Goal: Task Accomplishment & Management: Use online tool/utility

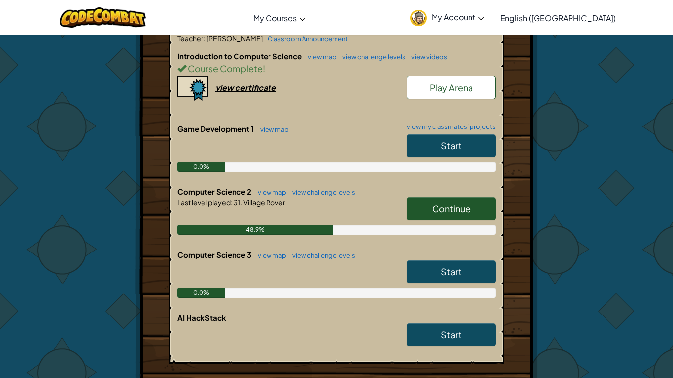
scroll to position [217, 0]
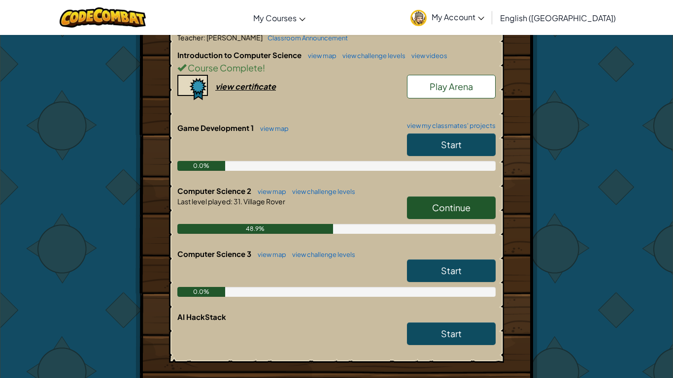
click at [418, 207] on link "Continue" at bounding box center [451, 208] width 89 height 23
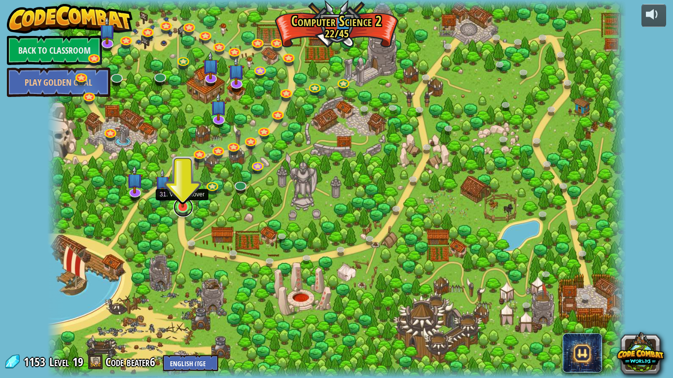
click at [179, 208] on link at bounding box center [183, 208] width 20 height 20
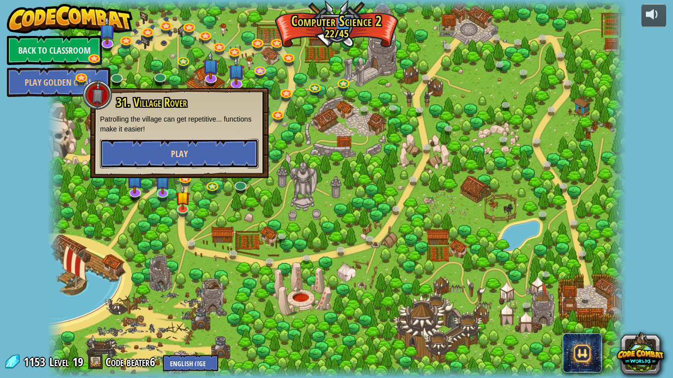
click at [204, 154] on button "Play" at bounding box center [179, 154] width 159 height 30
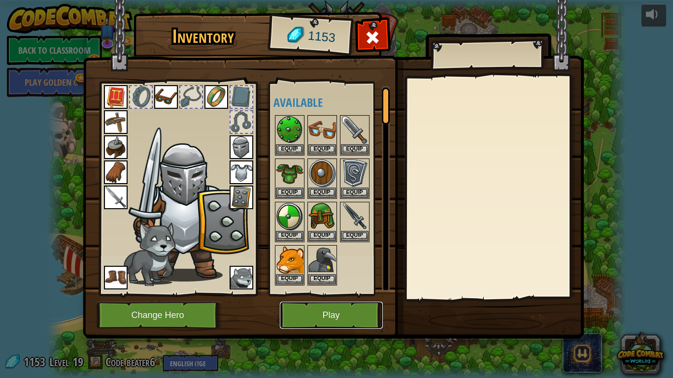
click at [322, 312] on button "Play" at bounding box center [331, 315] width 103 height 27
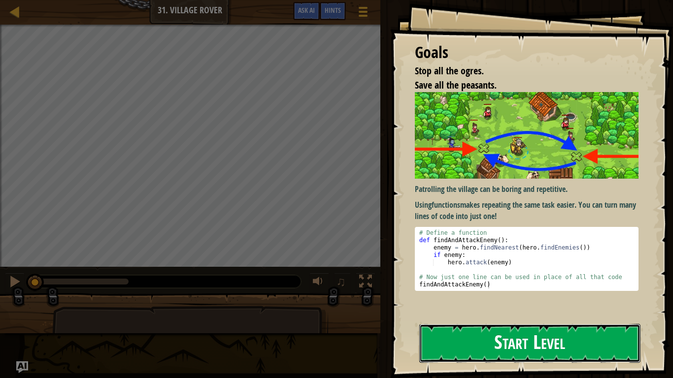
click at [518, 331] on button "Start Level" at bounding box center [529, 343] width 221 height 39
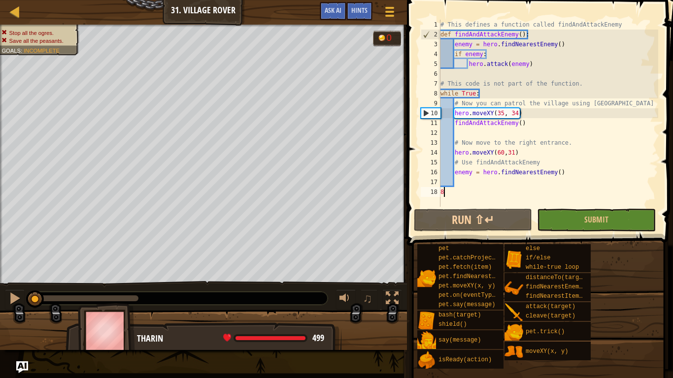
scroll to position [4, 0]
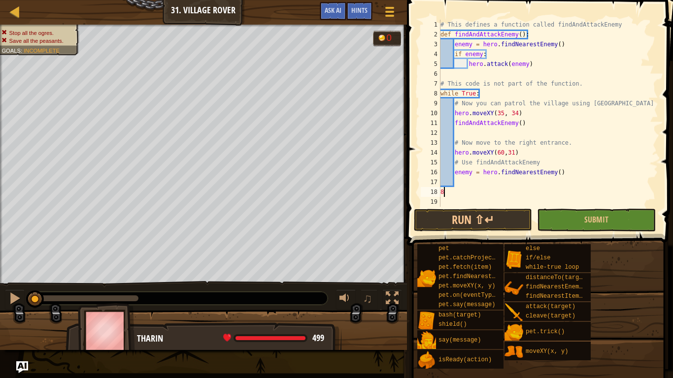
type textarea "8"
click at [479, 183] on div "# This defines a function called findAndAttackEnemy def findAndAttackEnemy ( ) …" at bounding box center [549, 123] width 220 height 207
click at [483, 190] on div "# This defines a function called findAndAttackEnemy def findAndAttackEnemy ( ) …" at bounding box center [549, 123] width 220 height 207
type textarea "8"
click at [440, 216] on button "Run ⇧↵" at bounding box center [473, 220] width 118 height 23
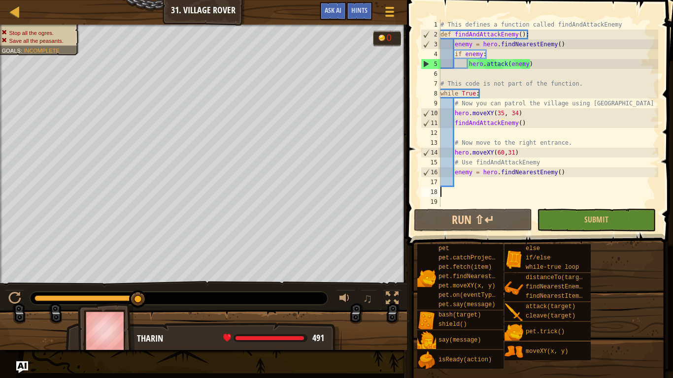
click at [513, 154] on div "# This defines a function called findAndAttackEnemy def findAndAttackEnemy ( ) …" at bounding box center [549, 123] width 220 height 207
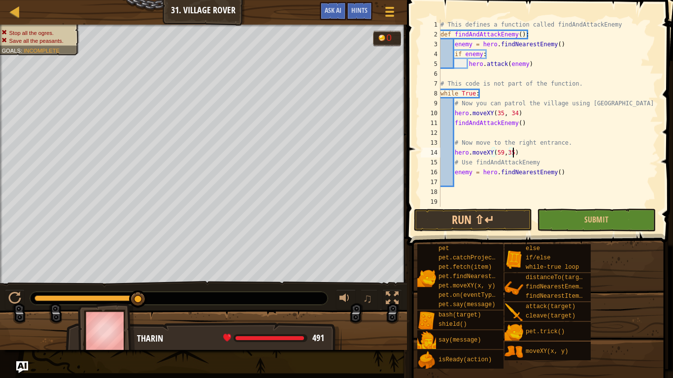
scroll to position [4, 10]
click at [498, 221] on button "Run ⇧↵" at bounding box center [473, 220] width 118 height 23
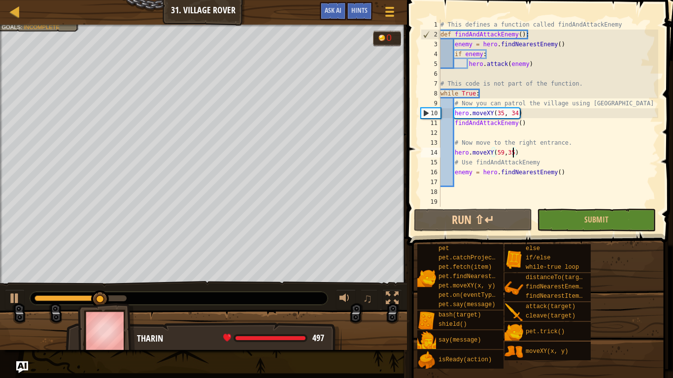
click at [522, 152] on div "# This defines a function called findAndAttackEnemy def findAndAttackEnemy ( ) …" at bounding box center [549, 123] width 220 height 207
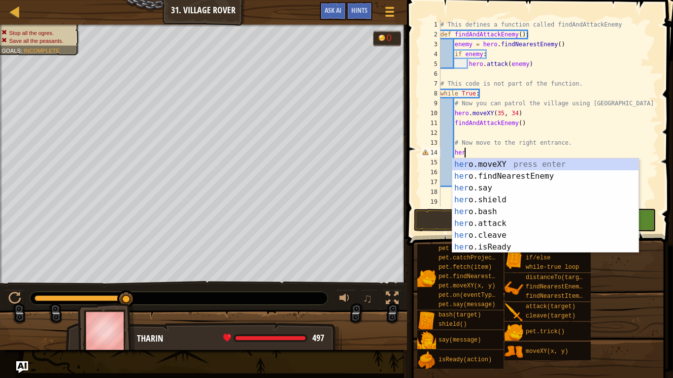
type textarea "h"
click at [476, 166] on div "hero. moveXY press enter hero. findNearestEnemy press enter hero. say press ent…" at bounding box center [545, 218] width 186 height 118
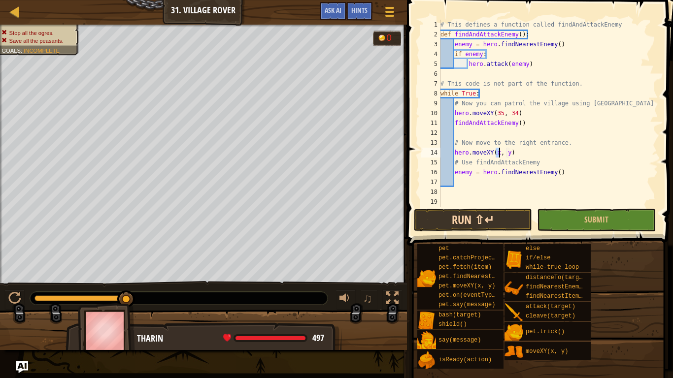
scroll to position [4, 9]
type textarea "hero.moveXY(60, 31)"
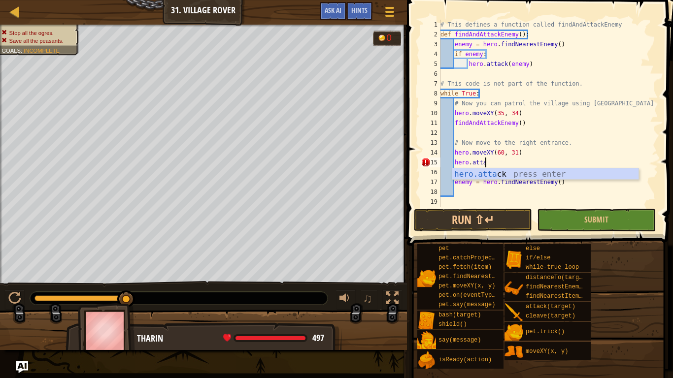
scroll to position [4, 7]
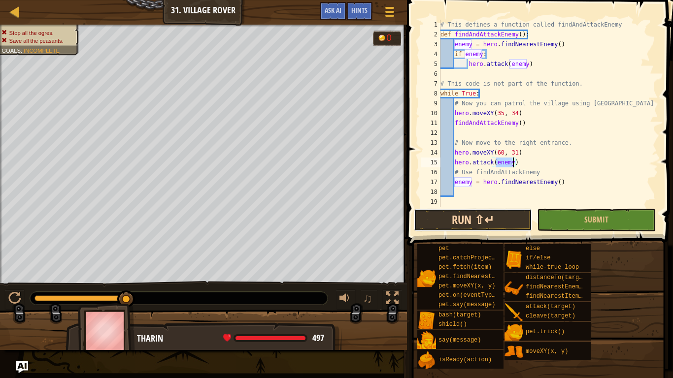
click at [494, 224] on button "Run ⇧↵" at bounding box center [473, 220] width 118 height 23
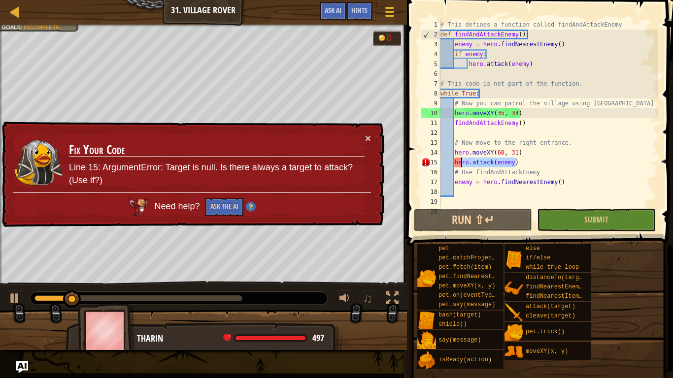
drag, startPoint x: 543, startPoint y: 165, endPoint x: 461, endPoint y: 162, distance: 81.4
click at [461, 162] on div "# This defines a function called findAndAttackEnemy def findAndAttackEnemy ( ) …" at bounding box center [549, 123] width 220 height 207
type textarea "h"
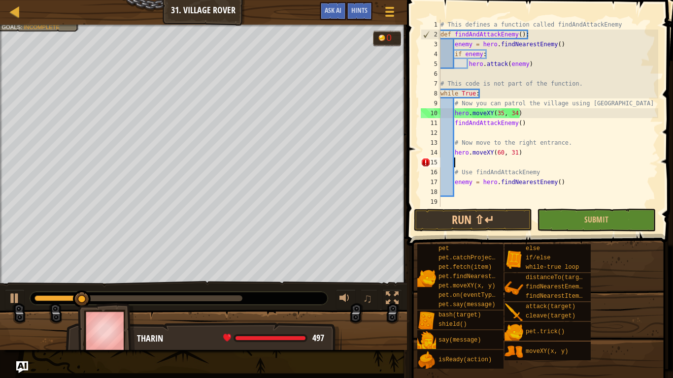
scroll to position [4, 1]
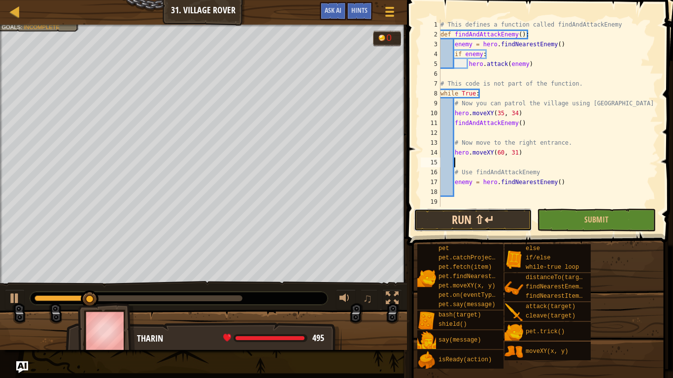
click at [464, 225] on button "Run ⇧↵" at bounding box center [473, 220] width 118 height 23
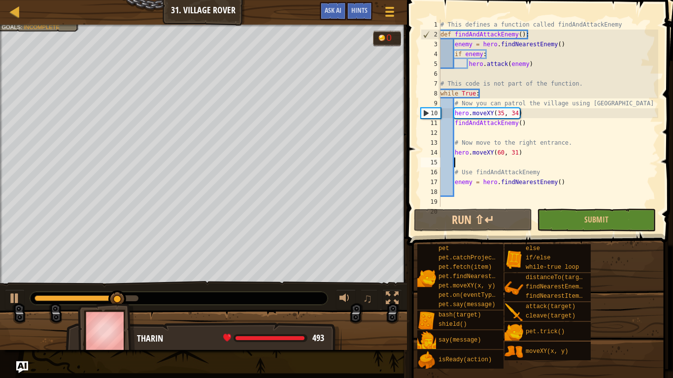
click at [498, 164] on div "# This defines a function called findAndAttackEnemy def findAndAttackEnemy ( ) …" at bounding box center [549, 123] width 220 height 207
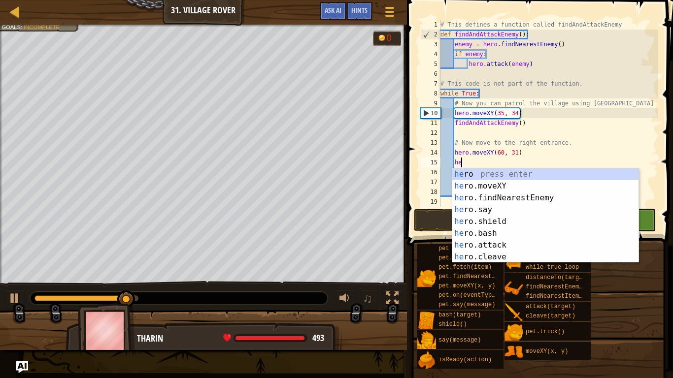
scroll to position [4, 3]
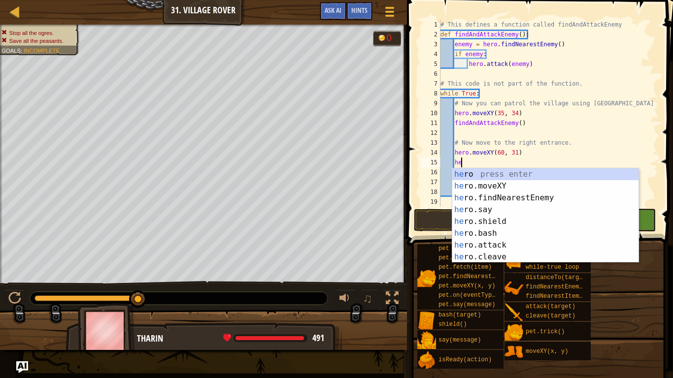
type textarea "h"
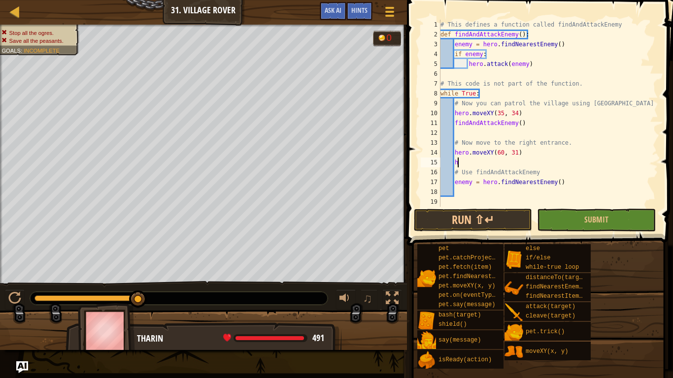
scroll to position [4, 1]
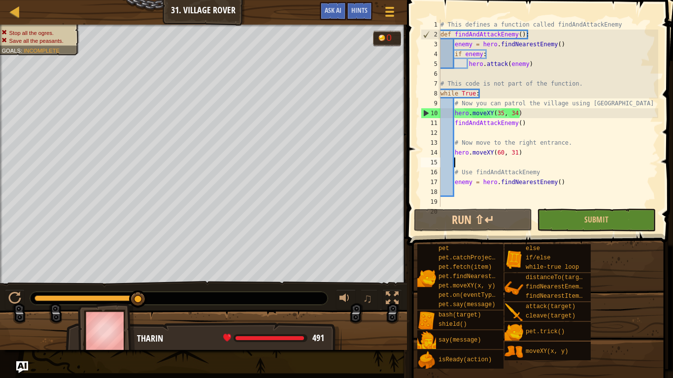
click at [519, 153] on div "# This defines a function called findAndAttackEnemy def findAndAttackEnemy ( ) …" at bounding box center [549, 123] width 220 height 207
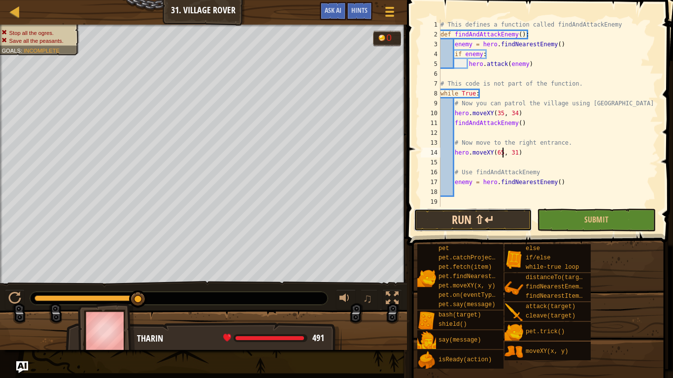
click at [497, 224] on button "Run ⇧↵" at bounding box center [473, 220] width 118 height 23
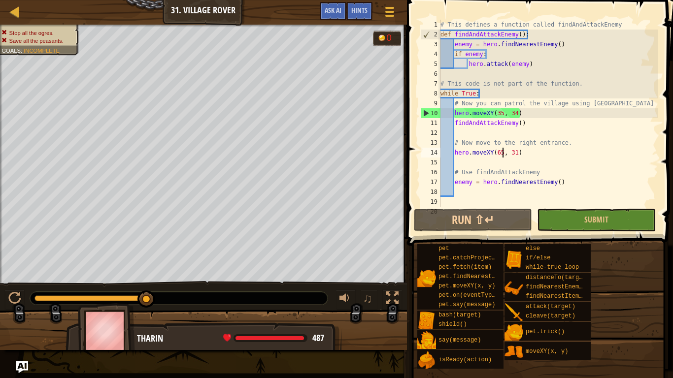
click at [526, 152] on div "# This defines a function called findAndAttackEnemy def findAndAttackEnemy ( ) …" at bounding box center [549, 123] width 220 height 207
type textarea "hero.moveXY("
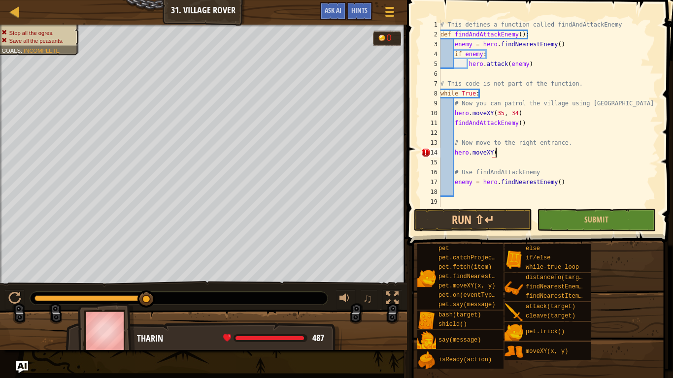
click at [504, 155] on div "# This defines a function called findAndAttackEnemy def findAndAttackEnemy ( ) …" at bounding box center [549, 123] width 220 height 207
click at [366, 12] on span "Hints" at bounding box center [359, 9] width 16 height 9
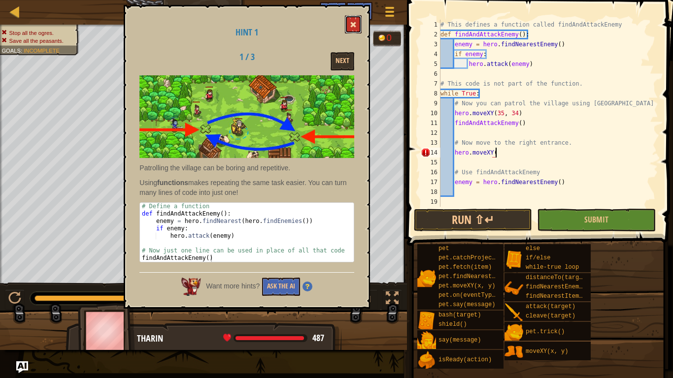
click at [354, 19] on button at bounding box center [353, 24] width 17 height 18
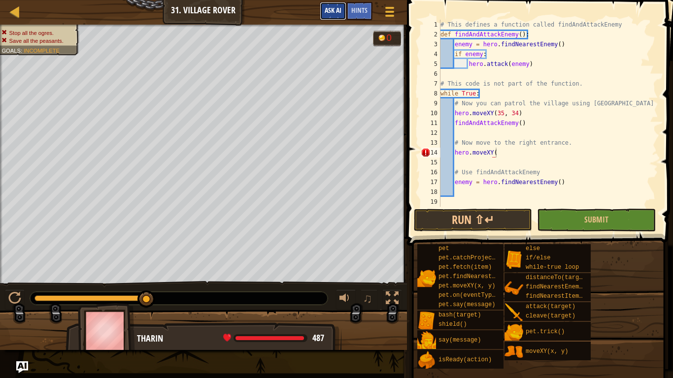
click at [336, 12] on span "Ask AI" at bounding box center [333, 9] width 17 height 9
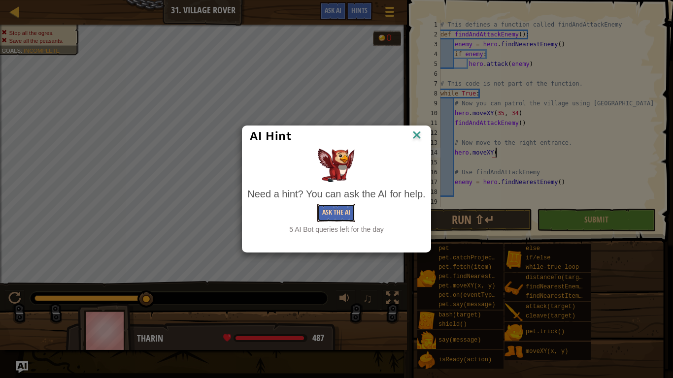
click at [336, 216] on button "Ask the AI" at bounding box center [336, 213] width 38 height 18
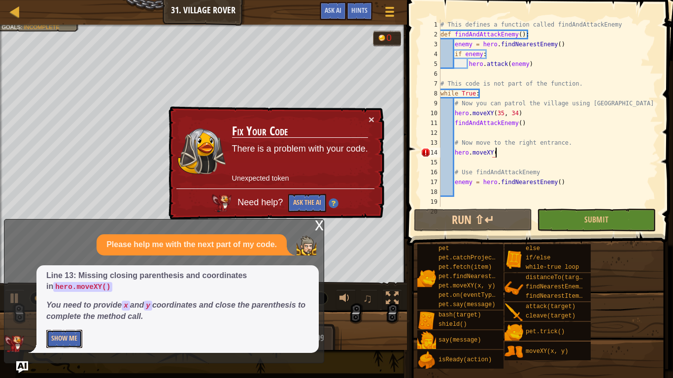
click at [68, 337] on button "Show Me" at bounding box center [64, 339] width 36 height 18
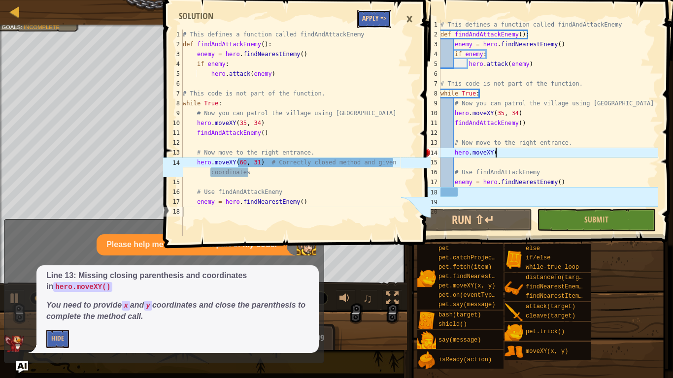
click at [374, 14] on button "Apply =>" at bounding box center [374, 19] width 34 height 18
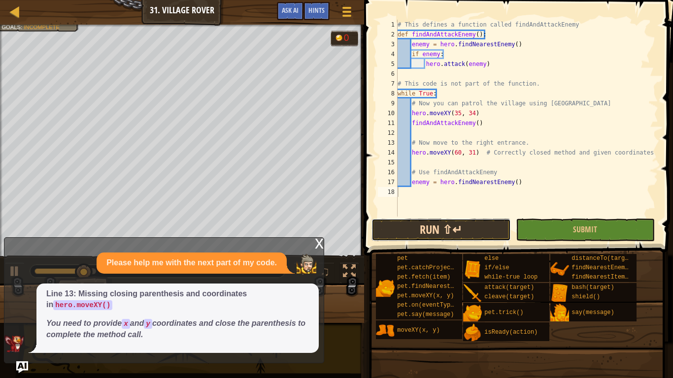
click at [493, 221] on button "Run ⇧↵" at bounding box center [441, 230] width 139 height 23
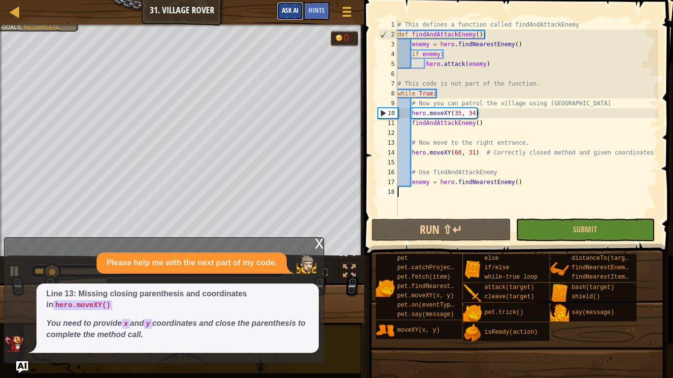
click at [298, 10] on span "Ask AI" at bounding box center [290, 9] width 17 height 9
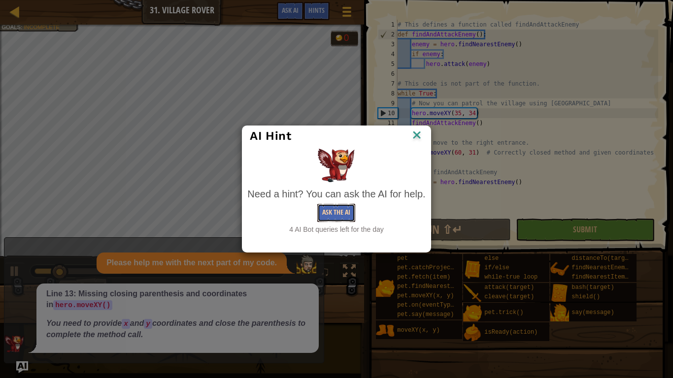
click at [323, 207] on button "Ask the AI" at bounding box center [336, 213] width 38 height 18
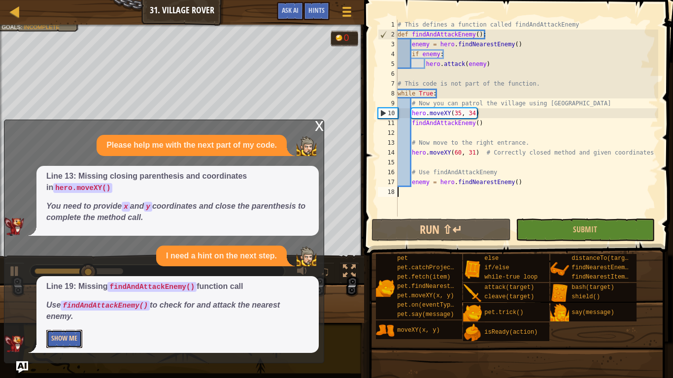
click at [67, 339] on button "Show Me" at bounding box center [64, 339] width 36 height 18
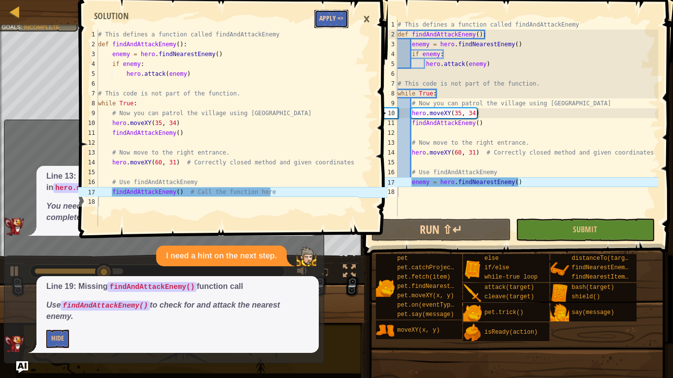
click at [321, 19] on button "Apply =>" at bounding box center [331, 19] width 34 height 18
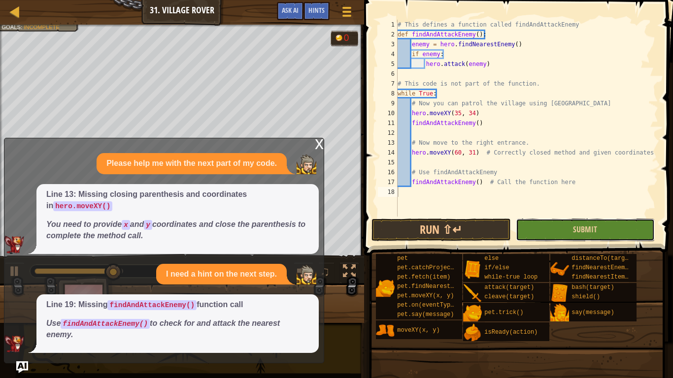
click at [564, 238] on button "Submit" at bounding box center [585, 230] width 139 height 23
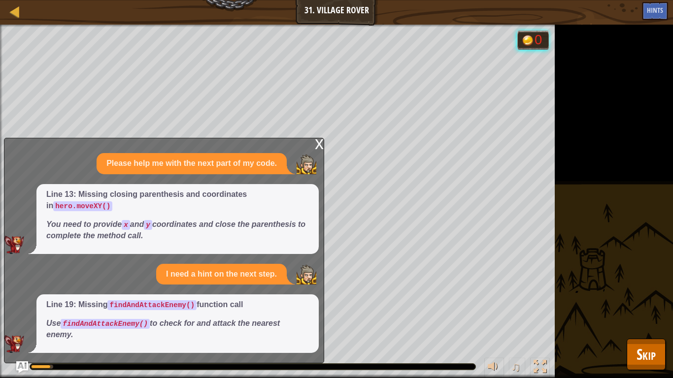
click at [312, 156] on div "x Please help me with the next part of my code. Line 13: Missing closing parent…" at bounding box center [164, 251] width 320 height 226
click at [313, 156] on div "x Please help me with the next part of my code. Line 13: Missing closing parent…" at bounding box center [164, 251] width 320 height 226
click at [319, 148] on div "x" at bounding box center [319, 143] width 9 height 10
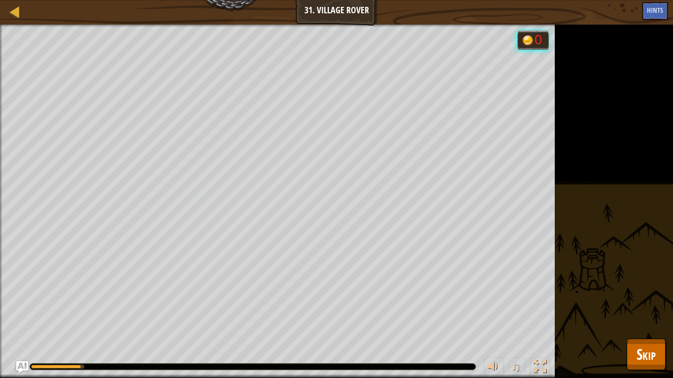
click at [334, 364] on div at bounding box center [253, 367] width 446 height 7
click at [341, 369] on div at bounding box center [252, 367] width 445 height 6
click at [654, 359] on span "Skip" at bounding box center [646, 354] width 19 height 20
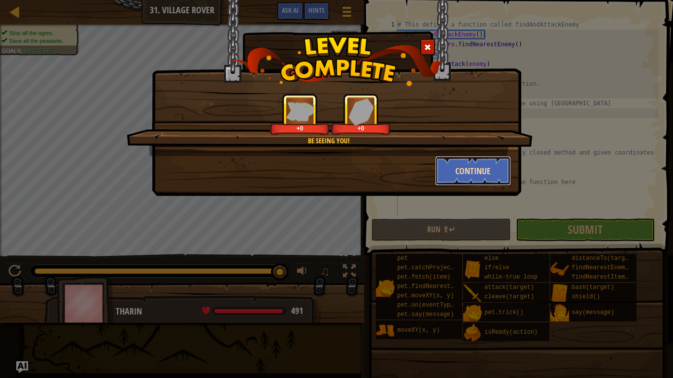
click at [455, 182] on button "Continue" at bounding box center [473, 171] width 76 height 30
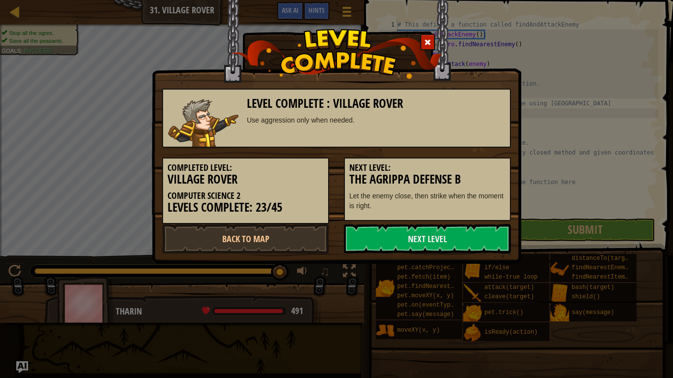
click at [456, 173] on h3 "The Agrippa Defense B" at bounding box center [427, 179] width 156 height 13
click at [409, 237] on link "Next Level" at bounding box center [427, 239] width 167 height 30
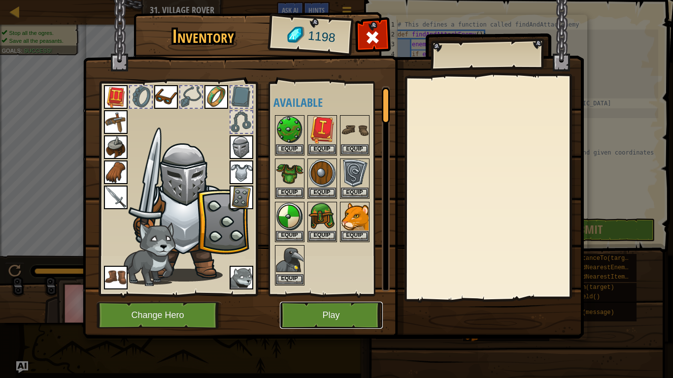
click at [328, 307] on button "Play" at bounding box center [331, 315] width 103 height 27
